Goal: Use online tool/utility

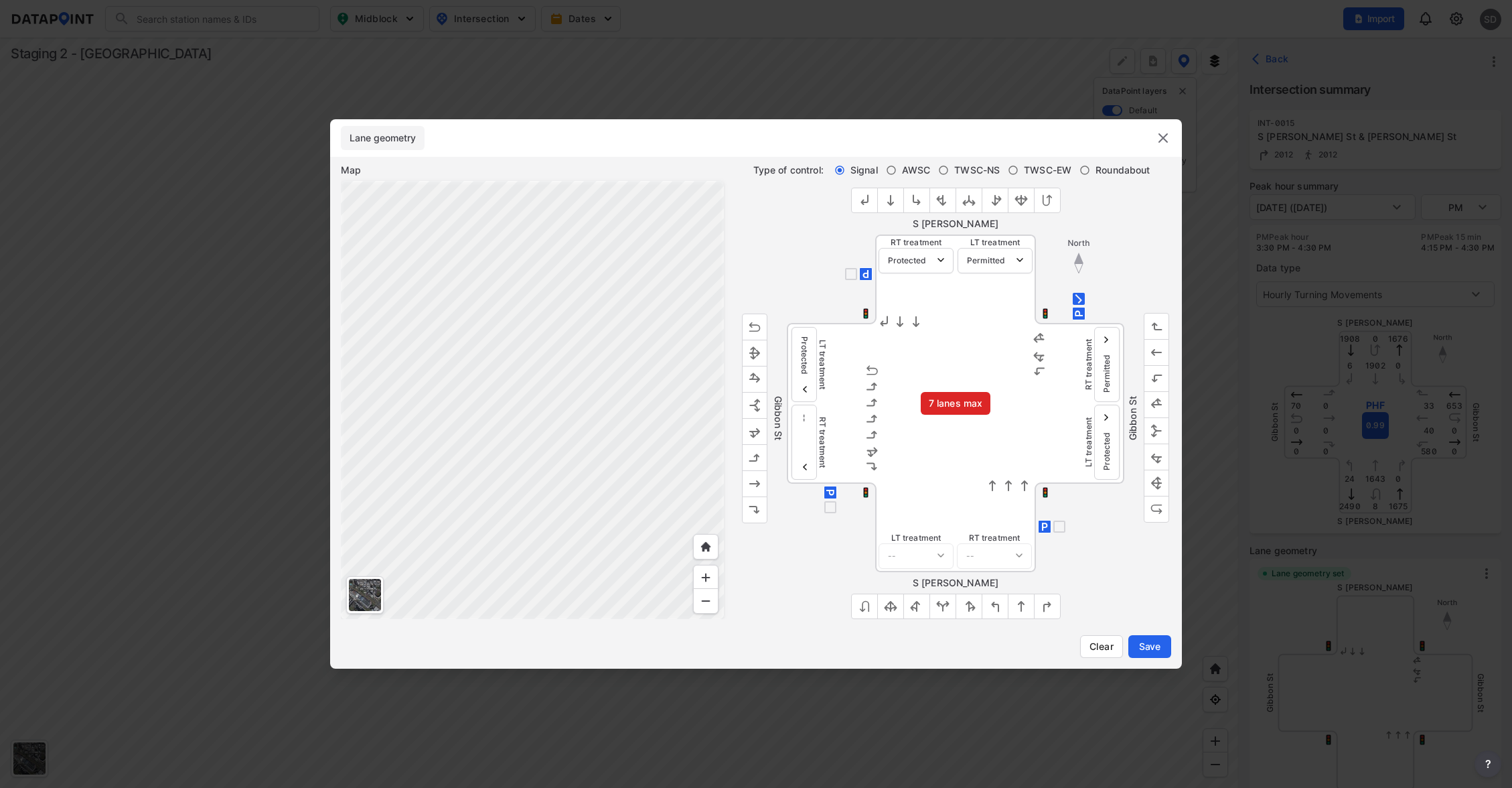
select select "1"
select select "0"
select select "1"
select select "0"
select select "1"
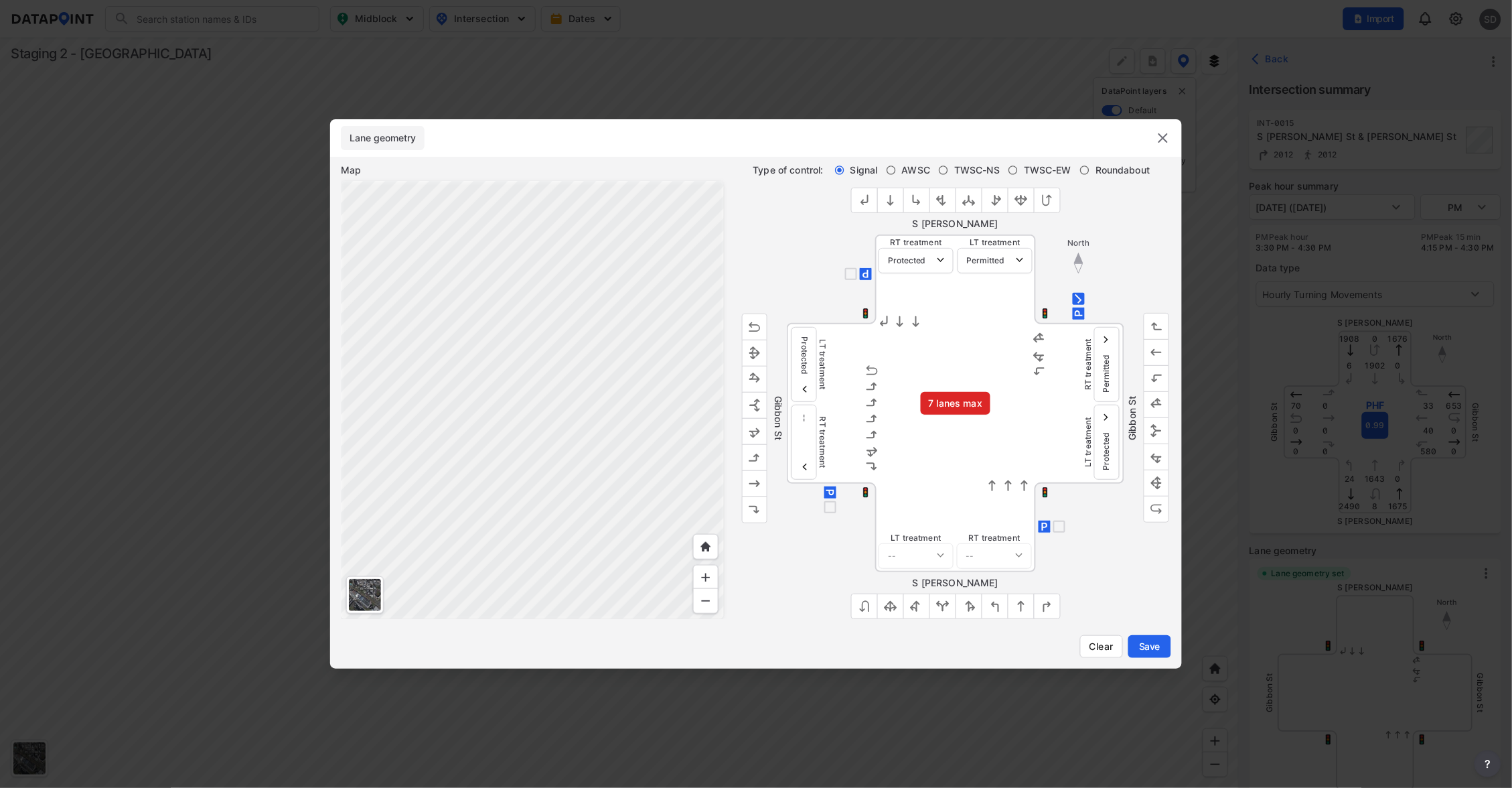
scroll to position [260, 0]
click at [966, 601] on img "outlined primary button group" at bounding box center [968, 605] width 14 height 14
click at [967, 602] on img "outlined primary button group" at bounding box center [968, 605] width 14 height 14
click at [944, 605] on img "outlined primary button group" at bounding box center [943, 605] width 14 height 14
click at [1103, 642] on span "Clear" at bounding box center [1101, 646] width 26 height 14
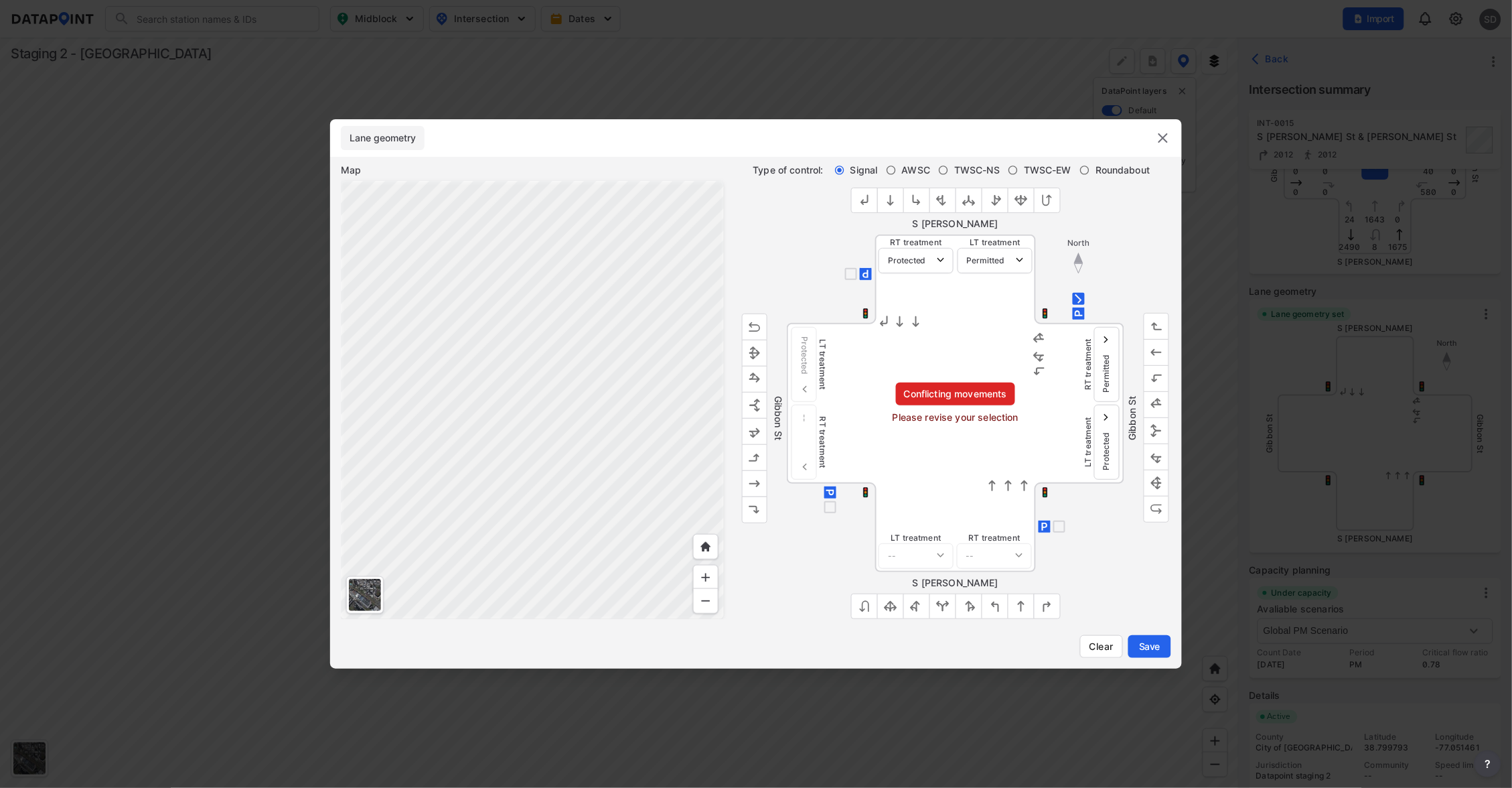
click at [755, 376] on img "outlined primary button group" at bounding box center [755, 379] width 14 height 14
click at [756, 403] on img "outlined primary button group" at bounding box center [755, 405] width 14 height 14
click at [752, 455] on img "outlined primary button group" at bounding box center [755, 457] width 14 height 14
click at [753, 461] on img "outlined primary button group" at bounding box center [755, 457] width 14 height 14
click at [753, 503] on img "outlined primary button group" at bounding box center [755, 509] width 14 height 14
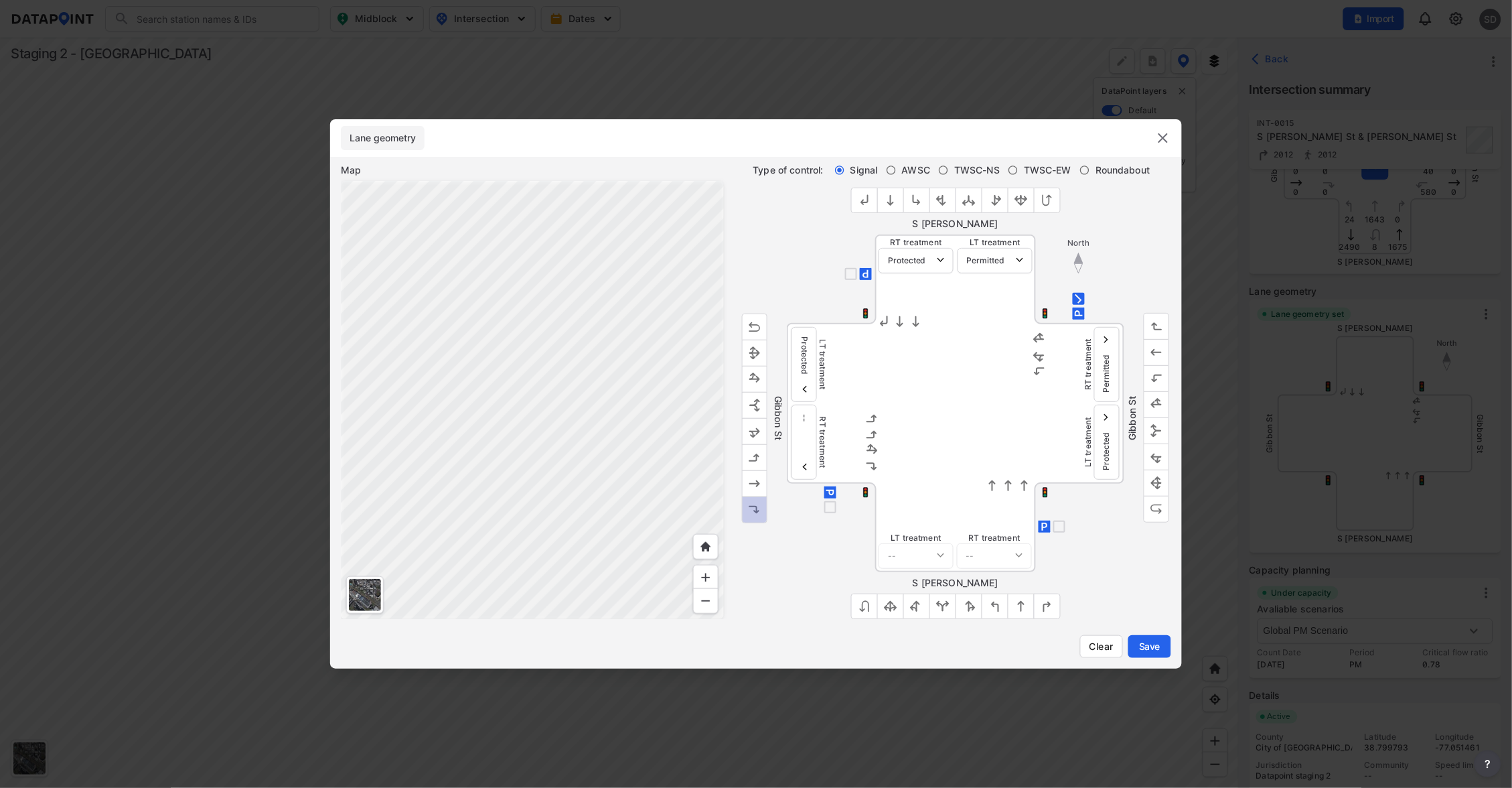
click at [753, 503] on img "outlined primary button group" at bounding box center [755, 509] width 14 height 14
click at [755, 482] on img "outlined primary button group" at bounding box center [755, 483] width 14 height 14
click at [756, 323] on img "outlined primary button group" at bounding box center [755, 327] width 14 height 14
click at [872, 376] on img at bounding box center [872, 371] width 14 height 17
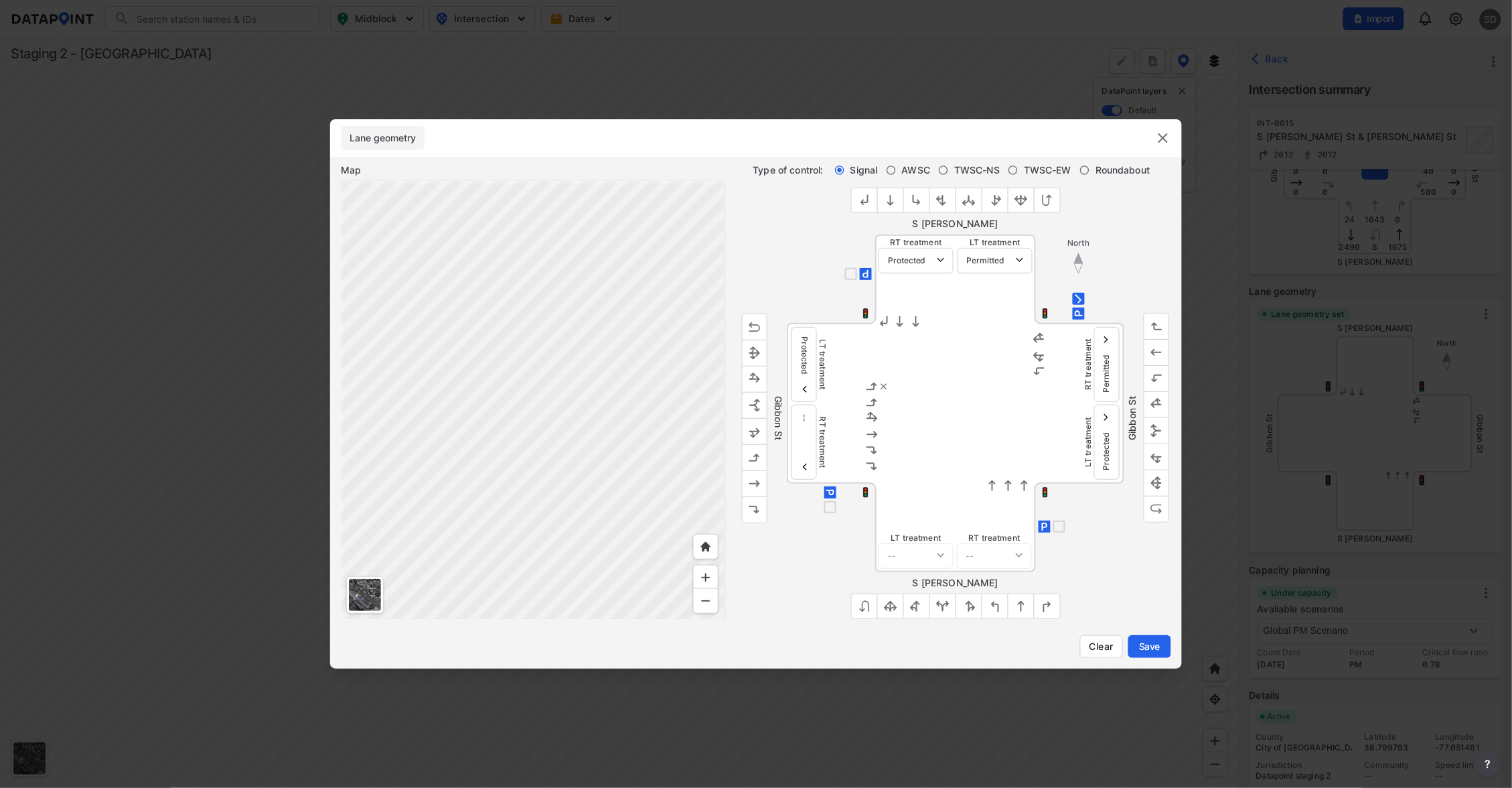
click at [873, 387] on img at bounding box center [872, 387] width 14 height 17
click at [871, 401] on img at bounding box center [872, 403] width 14 height 17
click at [890, 606] on img "outlined primary button group" at bounding box center [890, 605] width 14 height 14
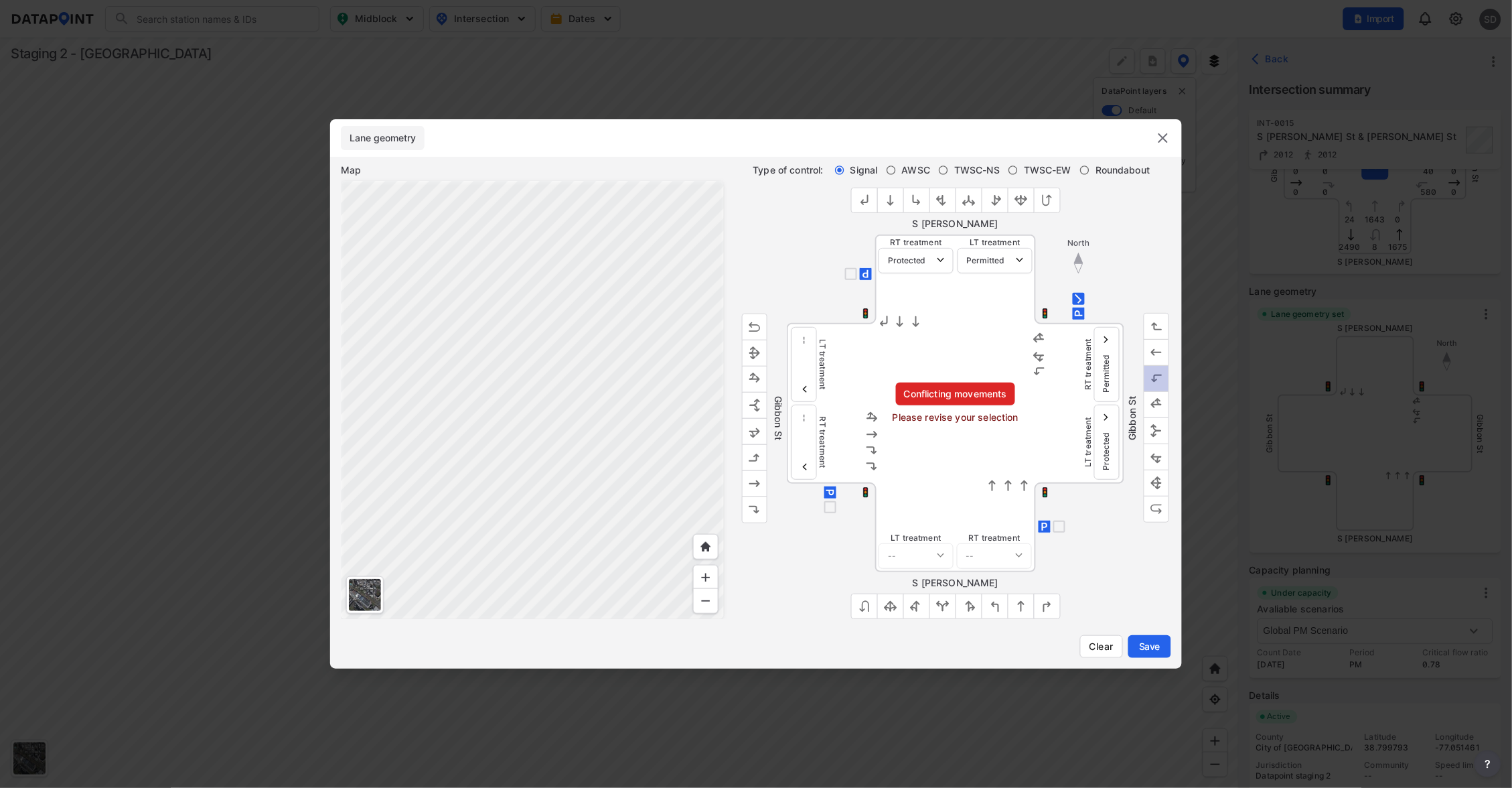
click at [1164, 382] on button "outlined primary button group" at bounding box center [1156, 379] width 26 height 27
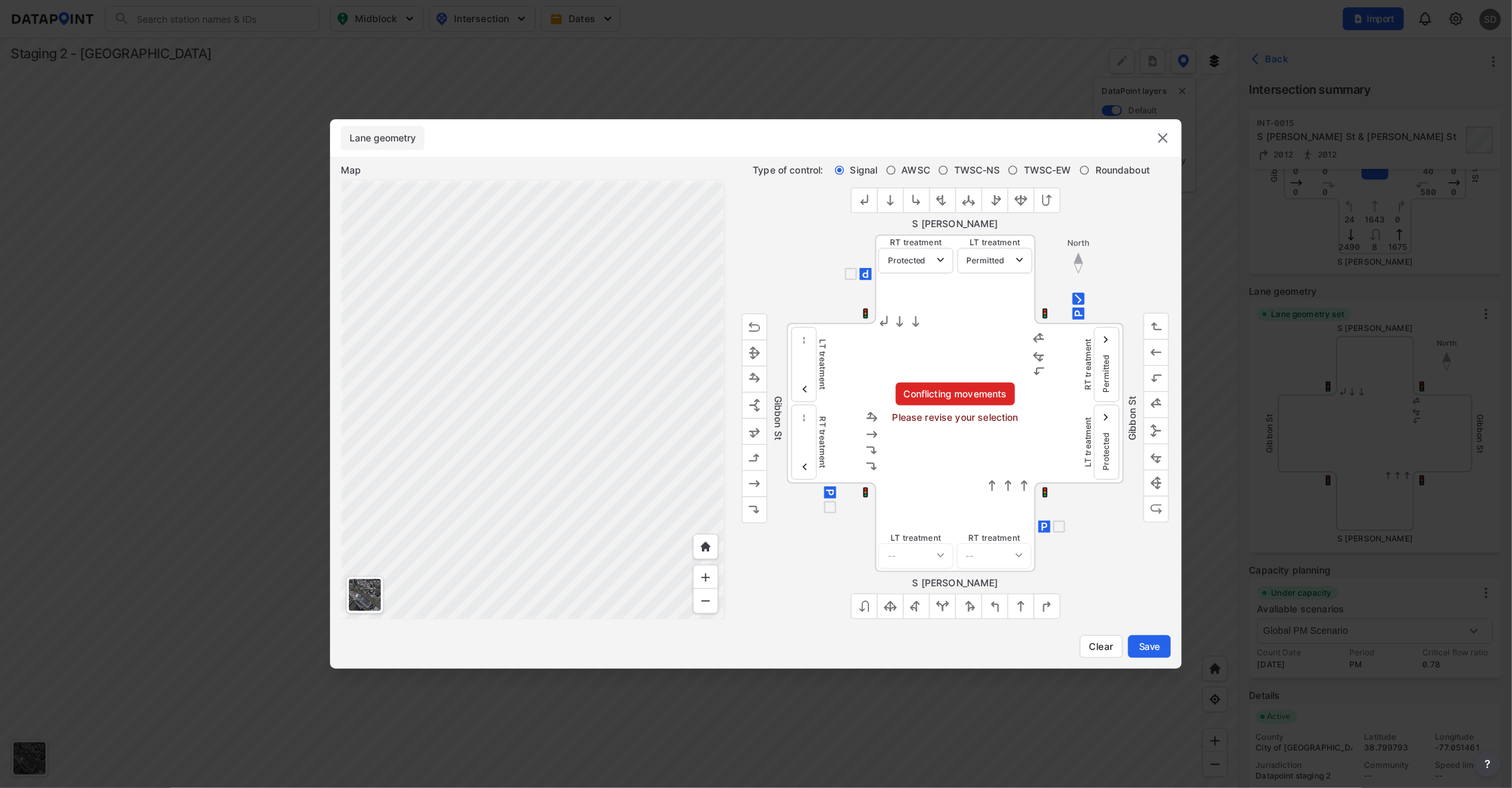
click at [1161, 378] on img "outlined primary button group" at bounding box center [1156, 379] width 14 height 14
click at [1165, 376] on button "outlined primary button group" at bounding box center [1156, 379] width 26 height 27
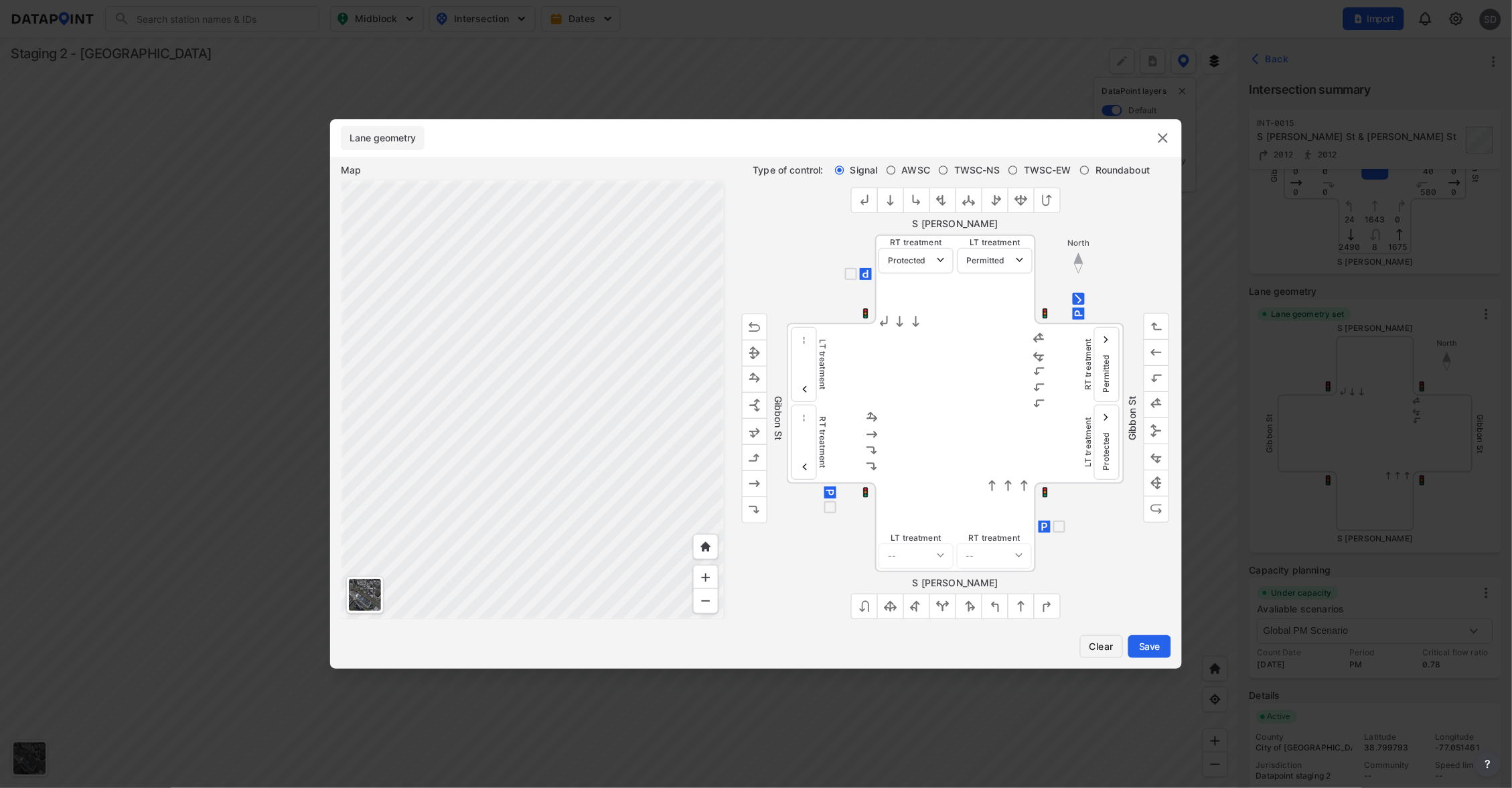
click at [1093, 636] on button "Clear" at bounding box center [1101, 646] width 43 height 23
click at [998, 609] on img "outlined primary button group" at bounding box center [995, 605] width 14 height 14
click at [1100, 644] on span "Clear" at bounding box center [1101, 646] width 26 height 14
click at [756, 458] on img "outlined primary button group" at bounding box center [755, 457] width 14 height 14
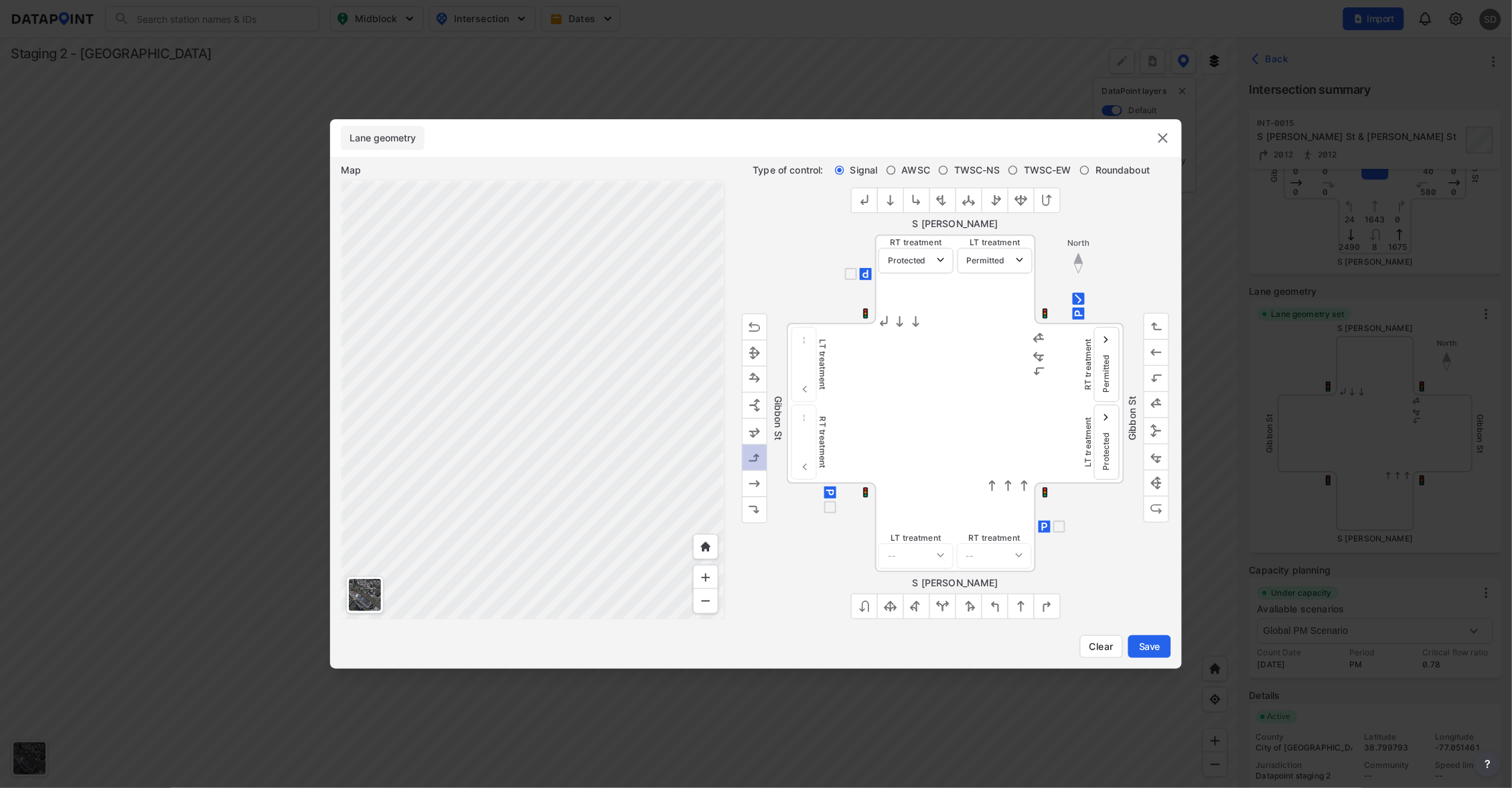
select select "1"
click at [756, 458] on img "outlined primary button group" at bounding box center [755, 457] width 14 height 14
click at [756, 325] on img "outlined primary button group" at bounding box center [755, 327] width 14 height 14
